Goal: Information Seeking & Learning: Learn about a topic

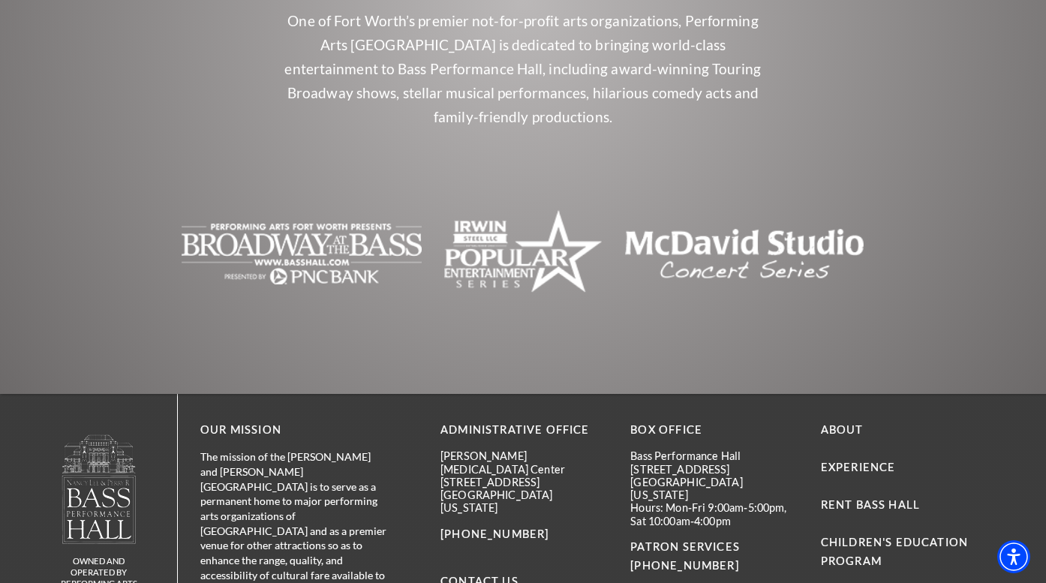
scroll to position [3311, 0]
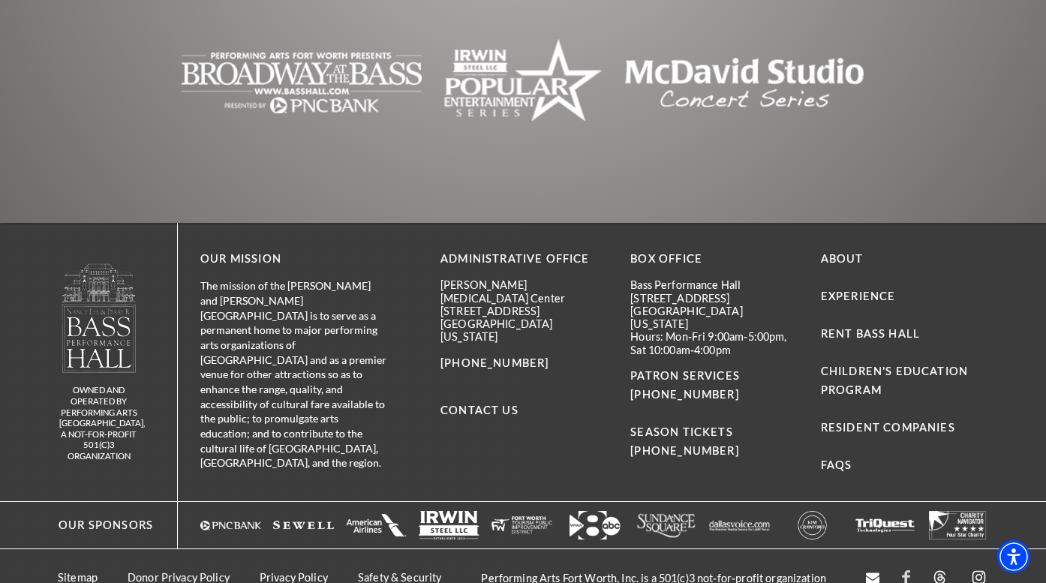
click at [907, 570] on icon "facebook - open in a new tab" at bounding box center [906, 577] width 8 height 14
click at [979, 568] on icon "instagram - open in a new tab" at bounding box center [979, 577] width 19 height 19
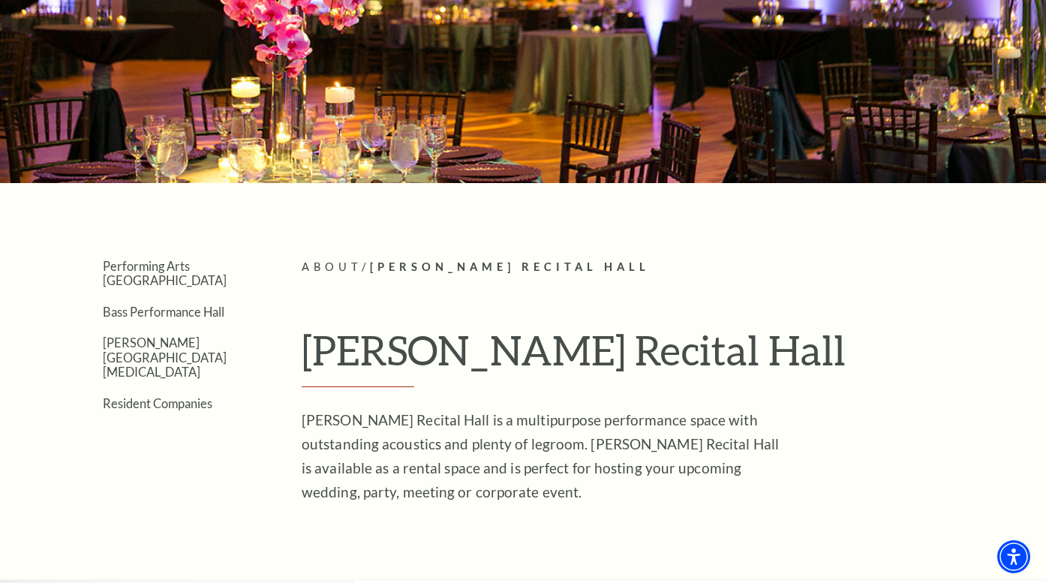
scroll to position [146, 0]
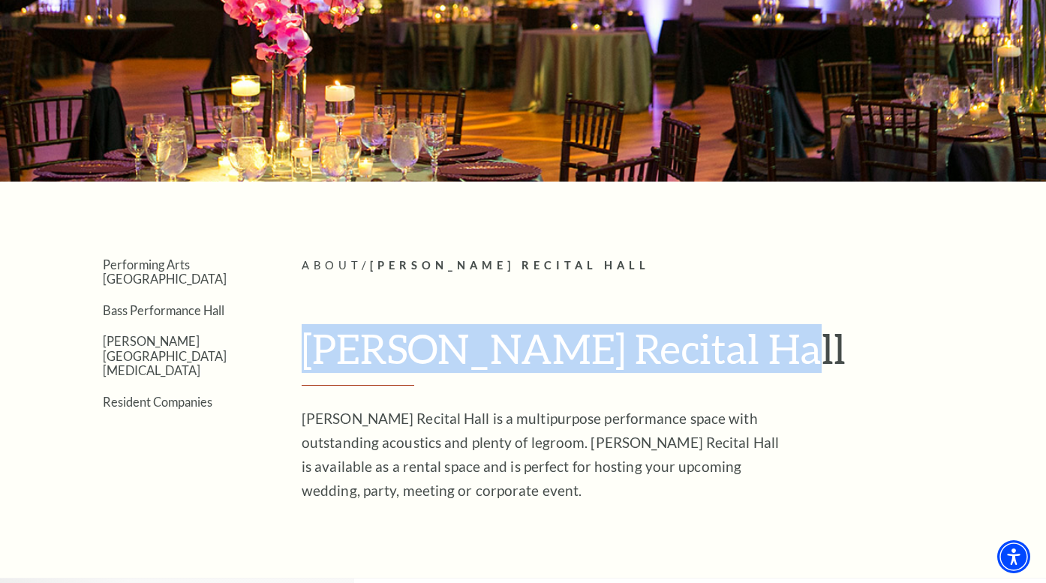
drag, startPoint x: 300, startPoint y: 340, endPoint x: 742, endPoint y: 365, distance: 442.7
click at [742, 365] on div "Performing Arts [GEOGRAPHIC_DATA] [GEOGRAPHIC_DATA] [PERSON_NAME][GEOGRAPHIC_DA…" at bounding box center [523, 380] width 931 height 246
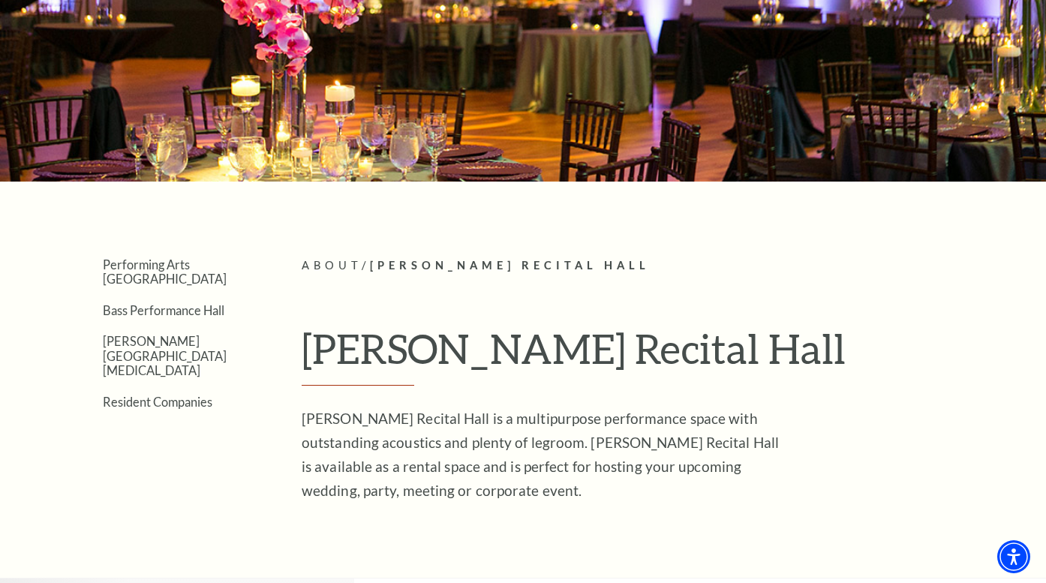
click at [332, 414] on p "[PERSON_NAME] Recital Hall is a multipurpose performance space with outstanding…" at bounding box center [546, 455] width 488 height 96
drag, startPoint x: 301, startPoint y: 417, endPoint x: 451, endPoint y: 420, distance: 150.1
click at [451, 420] on div "Performing Arts [GEOGRAPHIC_DATA] [GEOGRAPHIC_DATA] [PERSON_NAME][GEOGRAPHIC_DA…" at bounding box center [523, 380] width 931 height 246
copy p "[PERSON_NAME] Recital Hall"
